Goal: Transaction & Acquisition: Purchase product/service

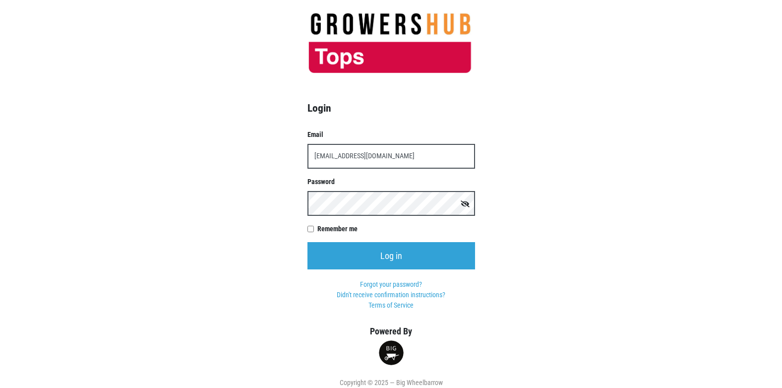
type input "[EMAIL_ADDRESS][DOMAIN_NAME]"
click at [307, 242] on input "Log in" at bounding box center [391, 255] width 168 height 27
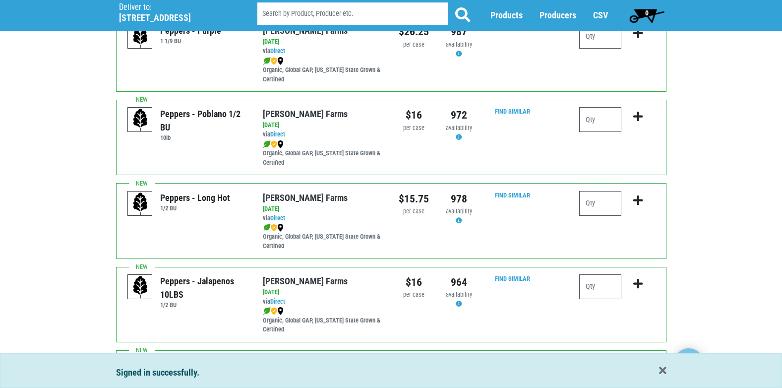
scroll to position [248, 0]
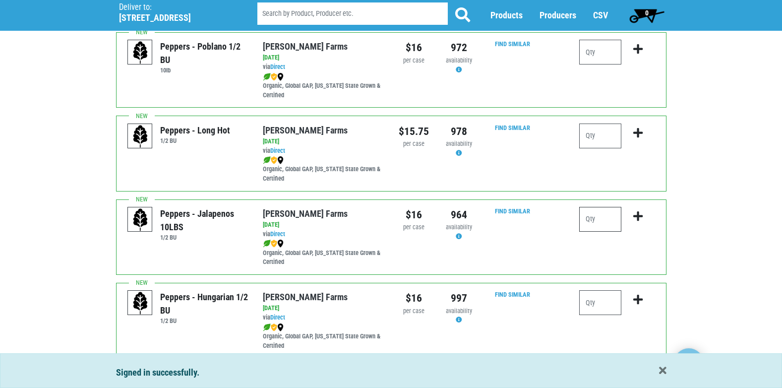
click at [608, 225] on input "number" at bounding box center [600, 219] width 42 height 25
type input "2"
click at [637, 218] on icon "submit" at bounding box center [637, 216] width 9 height 11
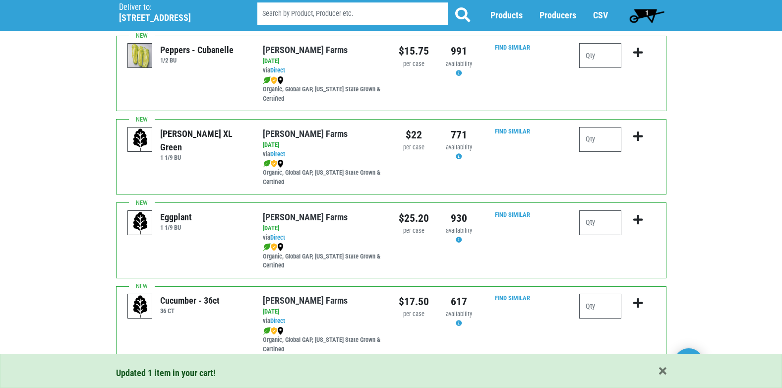
scroll to position [645, 0]
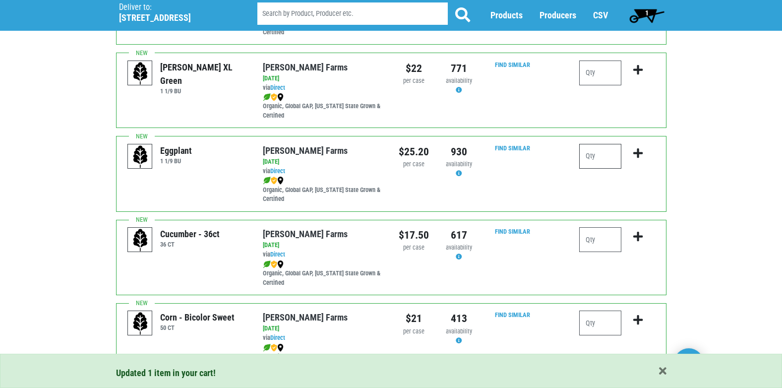
click at [607, 157] on input "number" at bounding box center [600, 156] width 42 height 25
type input "1"
click at [638, 156] on icon "submit" at bounding box center [637, 153] width 9 height 11
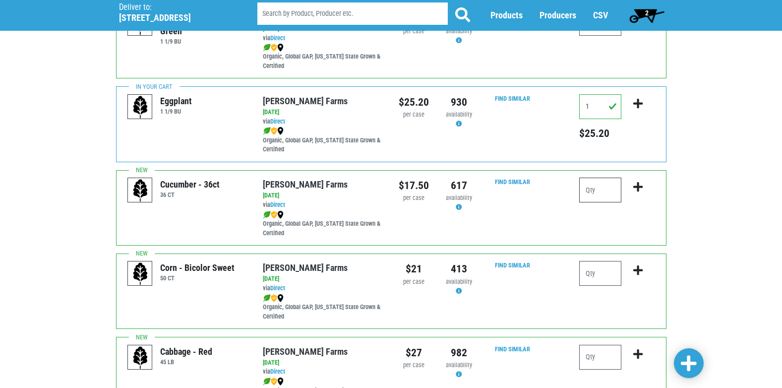
click at [601, 192] on input "number" at bounding box center [600, 189] width 42 height 25
type input "2"
click at [640, 185] on icon "submit" at bounding box center [637, 186] width 9 height 11
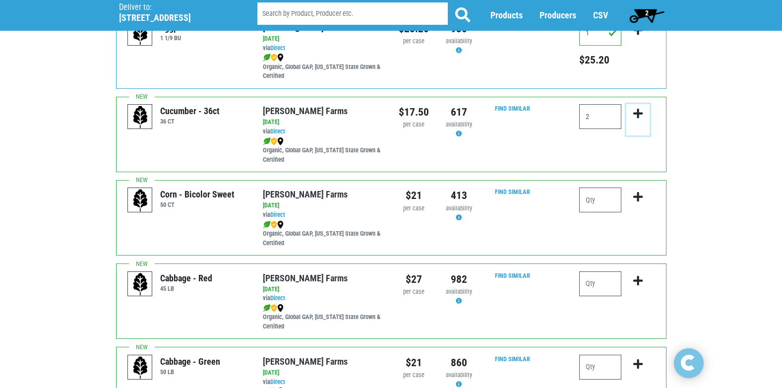
scroll to position [793, 0]
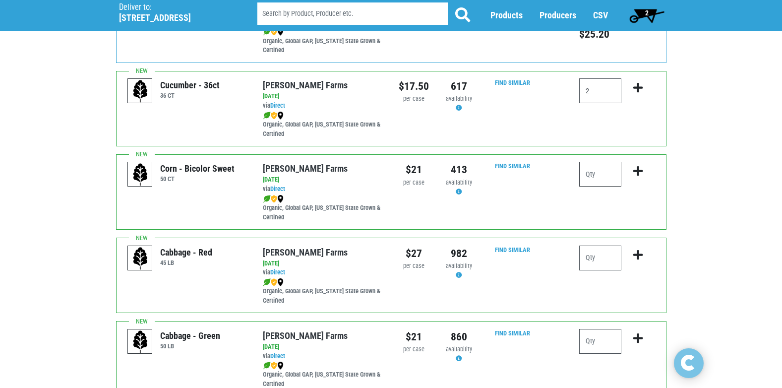
click at [602, 174] on input "number" at bounding box center [600, 174] width 42 height 25
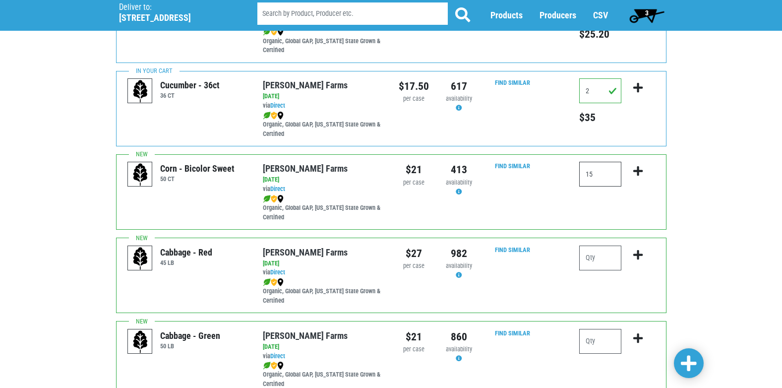
type input "15"
click at [637, 170] on icon "submit" at bounding box center [637, 171] width 9 height 11
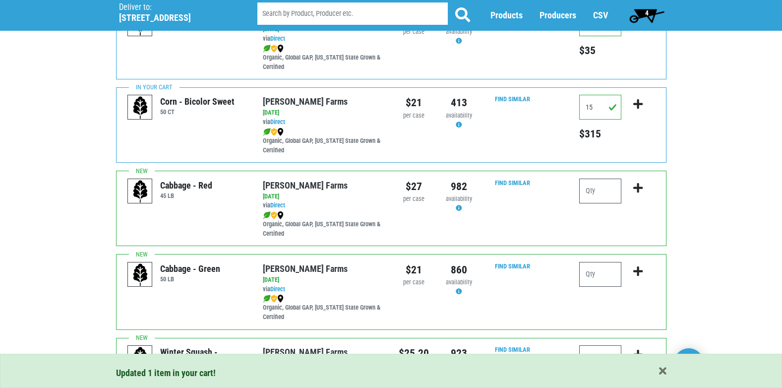
scroll to position [892, 0]
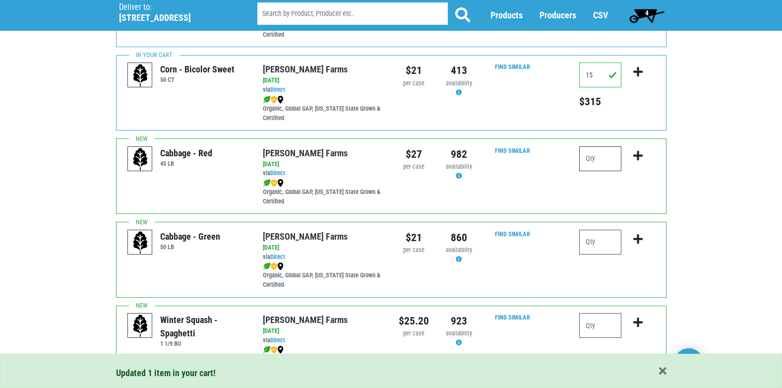
click at [604, 163] on input "number" at bounding box center [600, 158] width 42 height 25
type input "1"
click at [637, 158] on icon "submit" at bounding box center [637, 155] width 9 height 11
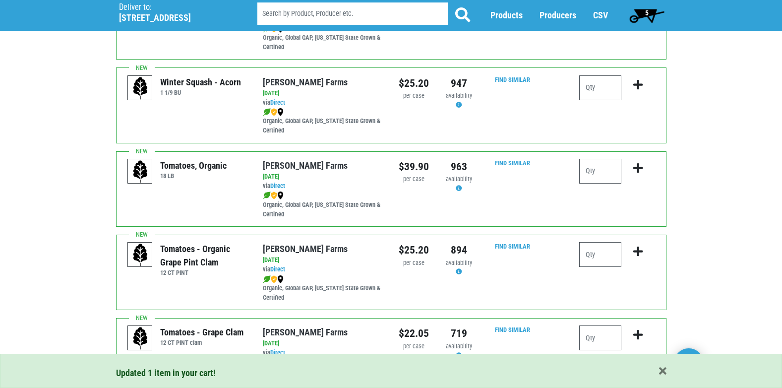
scroll to position [1388, 0]
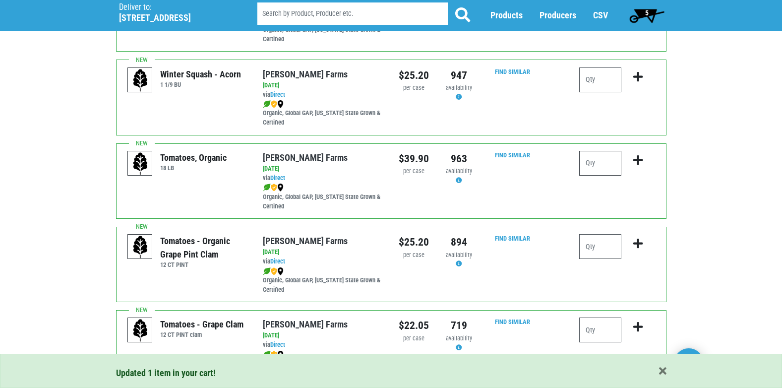
click at [610, 165] on input "number" at bounding box center [600, 163] width 42 height 25
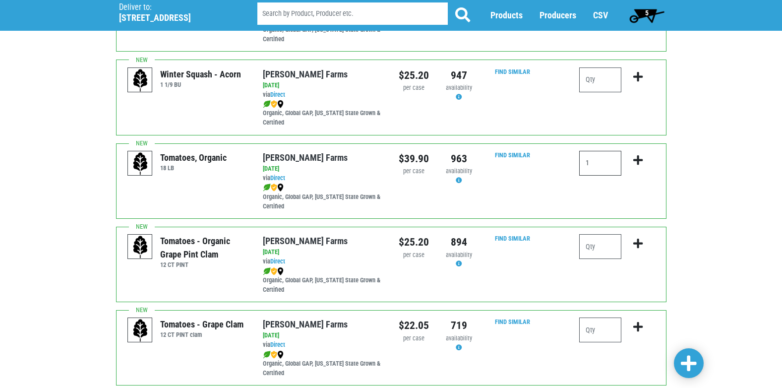
type input "1"
click at [639, 160] on icon "submit" at bounding box center [637, 160] width 9 height 11
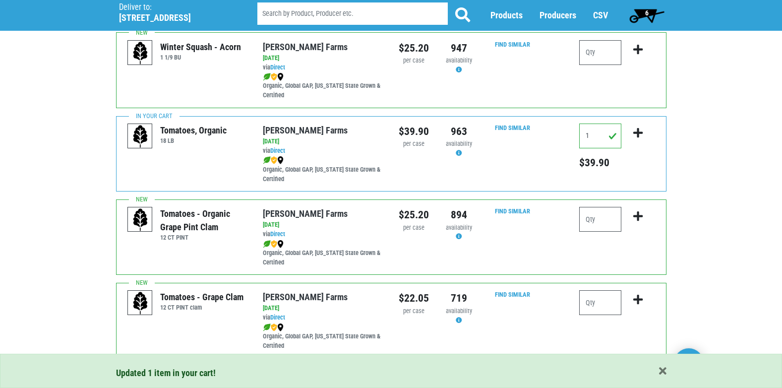
scroll to position [1449, 0]
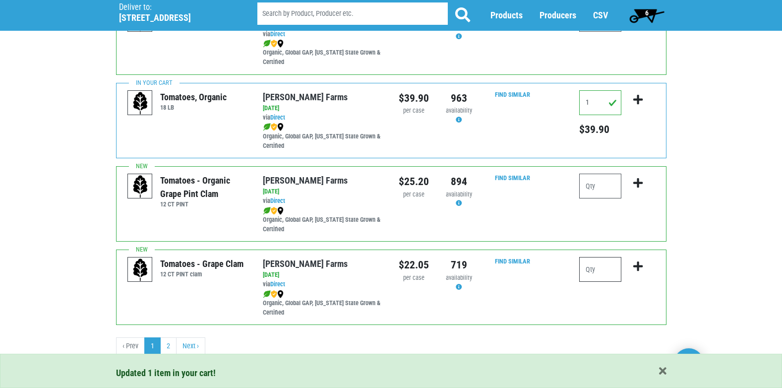
click at [607, 269] on input "number" at bounding box center [600, 269] width 42 height 25
type input "4"
click at [639, 266] on icon "submit" at bounding box center [637, 266] width 9 height 11
click at [193, 347] on link "Next ›" at bounding box center [190, 346] width 29 height 18
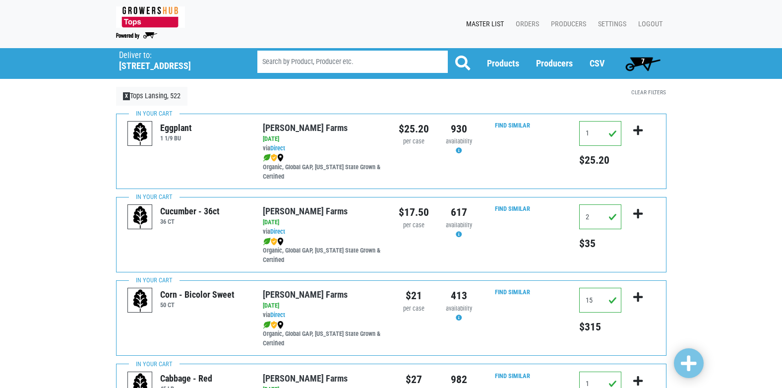
click at [644, 57] on span "7" at bounding box center [642, 61] width 3 height 8
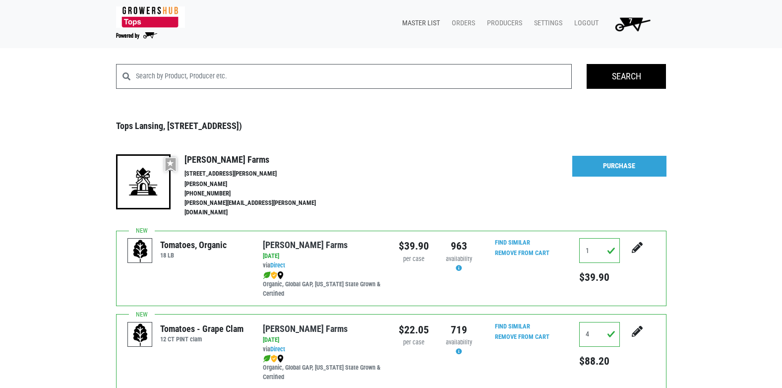
click at [417, 25] on link "Master List" at bounding box center [419, 23] width 50 height 19
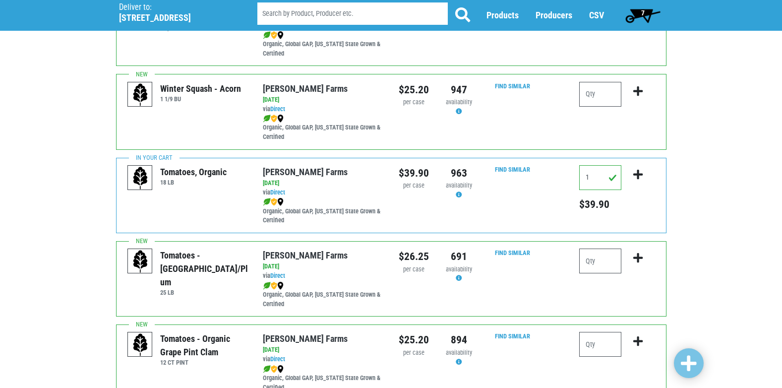
scroll to position [355, 0]
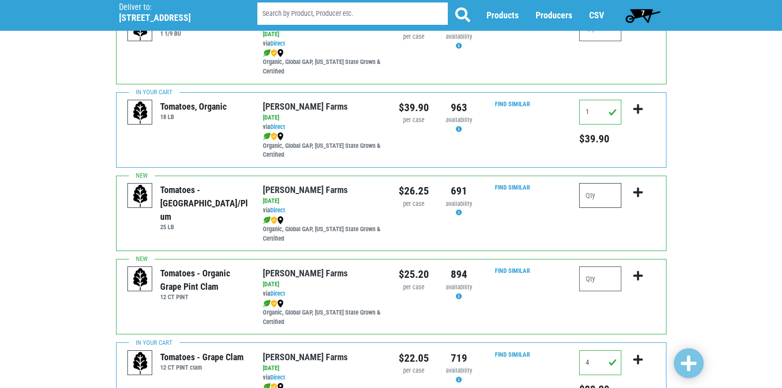
click at [593, 200] on input "number" at bounding box center [600, 195] width 42 height 25
type input "1"
click at [641, 192] on icon "submit" at bounding box center [637, 192] width 9 height 11
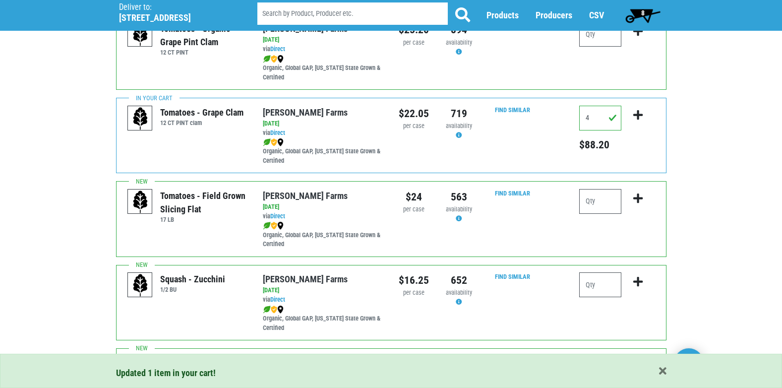
scroll to position [603, 0]
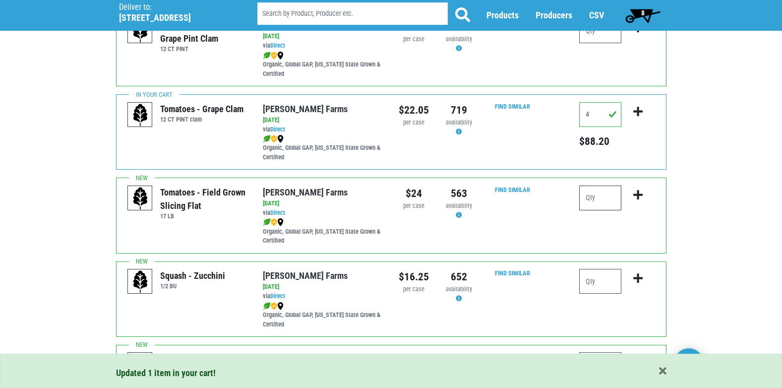
click at [606, 198] on input "number" at bounding box center [600, 197] width 42 height 25
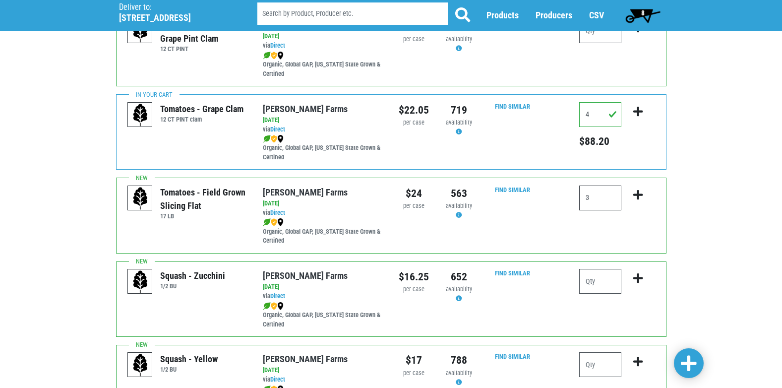
type input "3"
click at [635, 195] on icon "submit" at bounding box center [637, 194] width 9 height 11
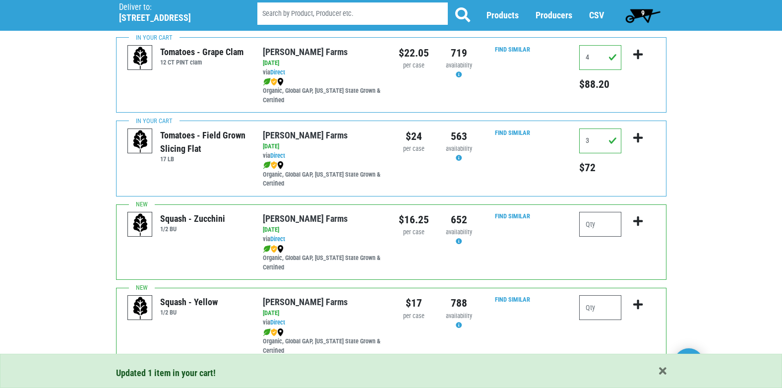
scroll to position [702, 0]
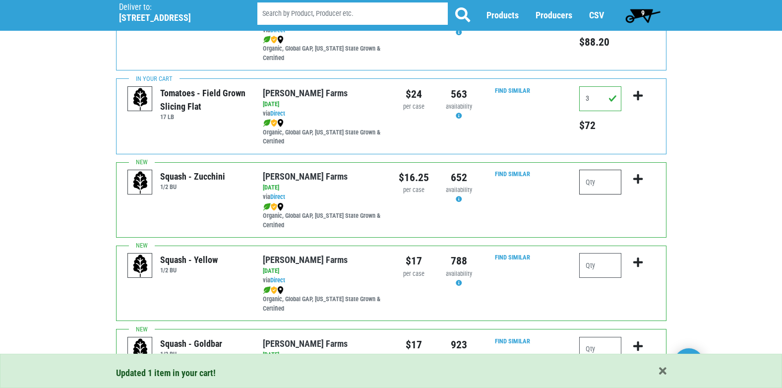
click at [599, 182] on input "number" at bounding box center [600, 182] width 42 height 25
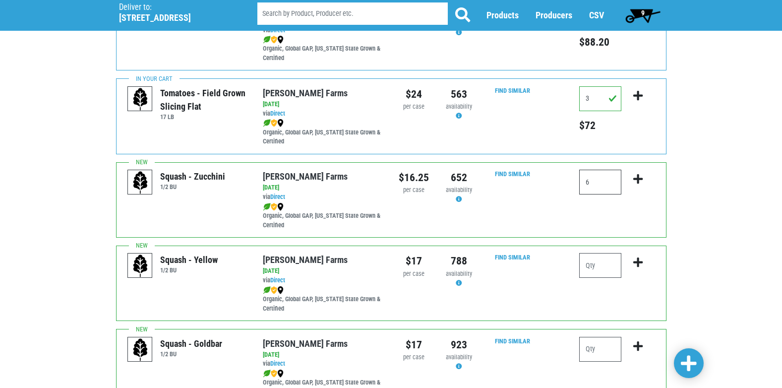
type input "6"
click at [639, 179] on icon "submit" at bounding box center [637, 179] width 9 height 11
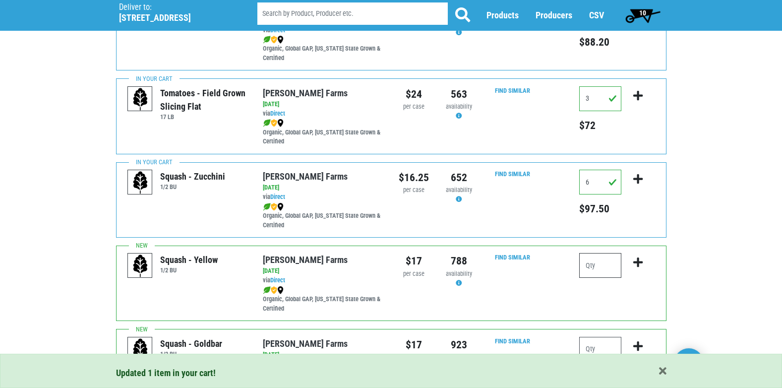
click at [601, 265] on input "number" at bounding box center [600, 265] width 42 height 25
type input "3"
click at [635, 261] on icon "submit" at bounding box center [637, 262] width 9 height 11
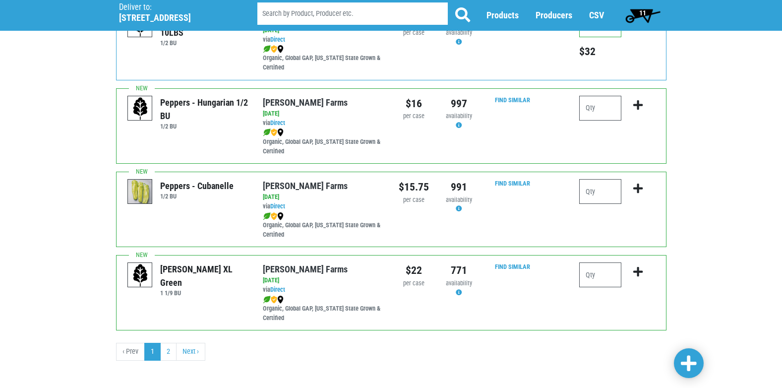
scroll to position [1449, 0]
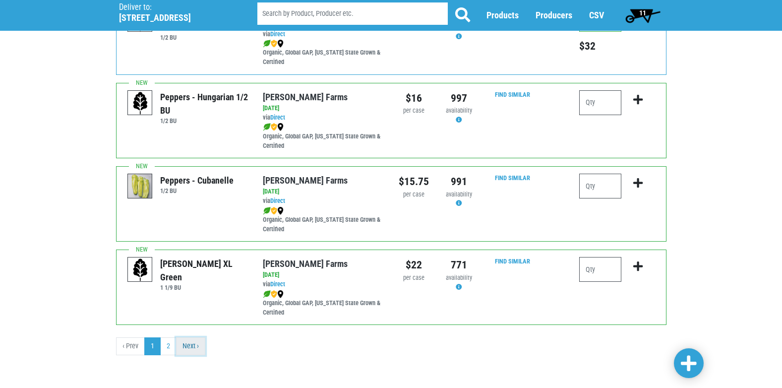
click at [191, 350] on link "Next ›" at bounding box center [190, 346] width 29 height 18
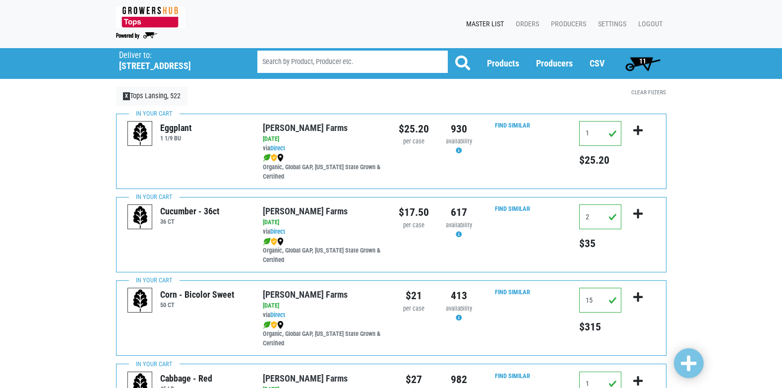
click at [648, 63] on span "11" at bounding box center [643, 64] width 44 height 20
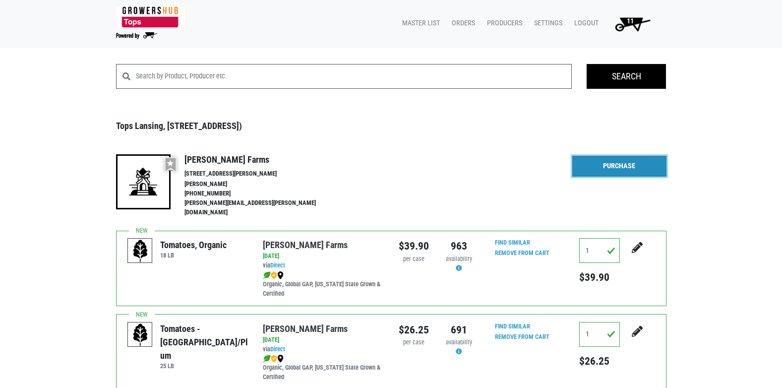
click at [626, 169] on link "Purchase" at bounding box center [619, 166] width 94 height 21
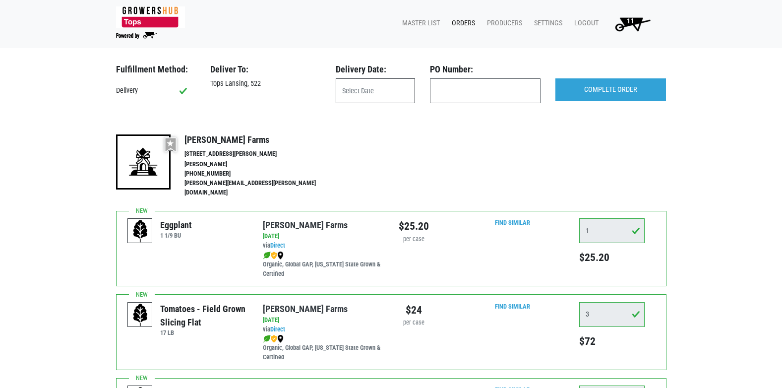
click at [386, 96] on input "text" at bounding box center [375, 90] width 79 height 25
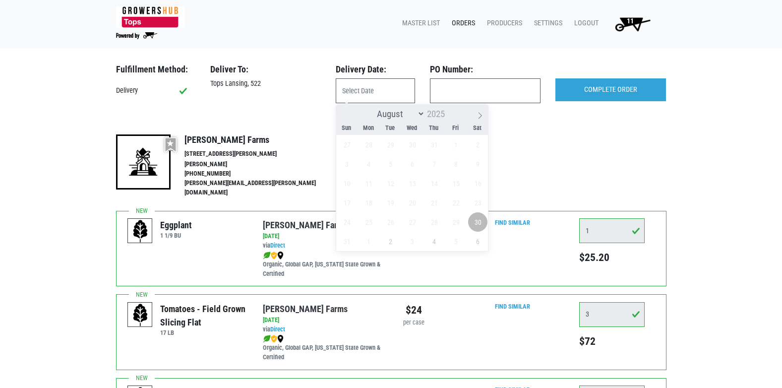
click at [480, 224] on span "30" at bounding box center [477, 221] width 19 height 19
type input "2025-08-30"
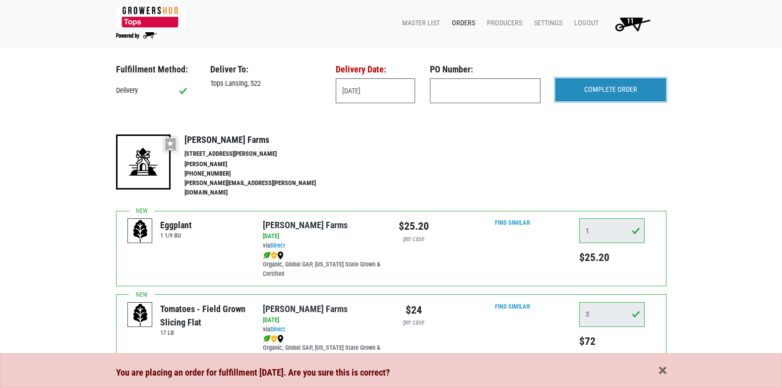
click at [611, 94] on input "COMPLETE ORDER" at bounding box center [610, 89] width 111 height 23
